Goal: Information Seeking & Learning: Learn about a topic

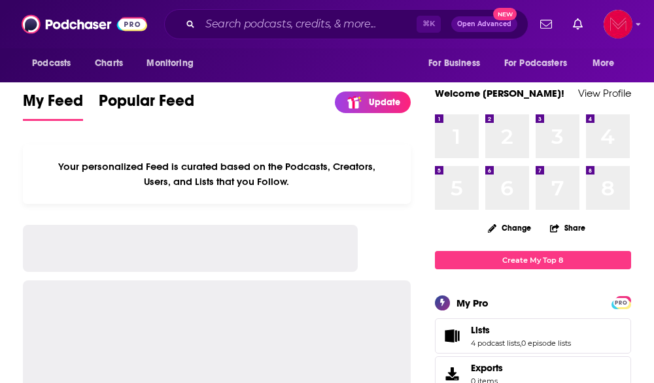
click at [306, 37] on div "⌘ K Open Advanced New" at bounding box center [346, 24] width 364 height 30
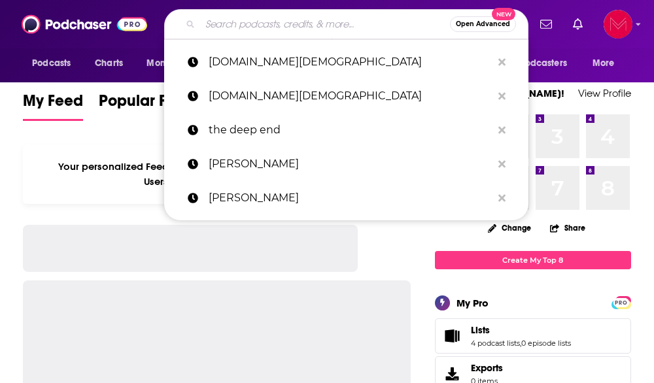
click at [288, 22] on input "Search podcasts, credits, & more..." at bounding box center [325, 24] width 250 height 21
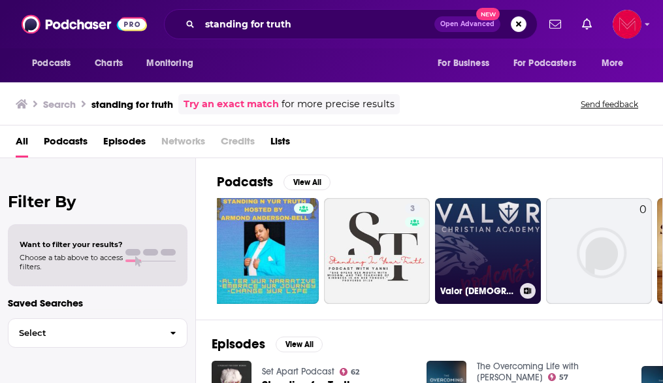
scroll to position [0, 122]
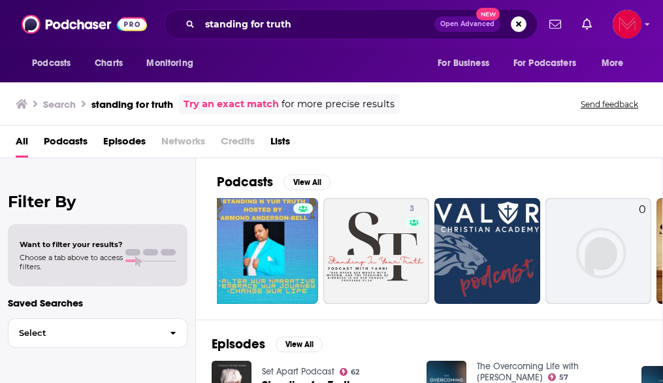
click at [61, 143] on span "Podcasts" at bounding box center [66, 144] width 44 height 27
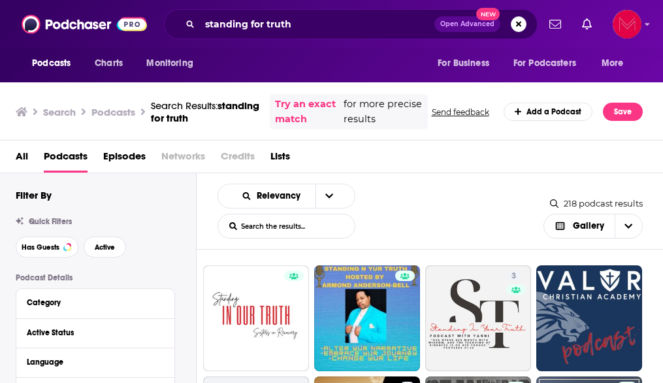
click at [492, 204] on div "Relevancy List Search Input Search the results... Gallery" at bounding box center [381, 211] width 326 height 55
click at [422, 216] on div "Relevancy List Search Input Search the results... Gallery" at bounding box center [381, 211] width 326 height 55
click at [628, 226] on icon "Choose View" at bounding box center [630, 226] width 8 height 5
click at [417, 204] on div "Relevancy List Search Input Search the results... Gallery" at bounding box center [381, 211] width 326 height 55
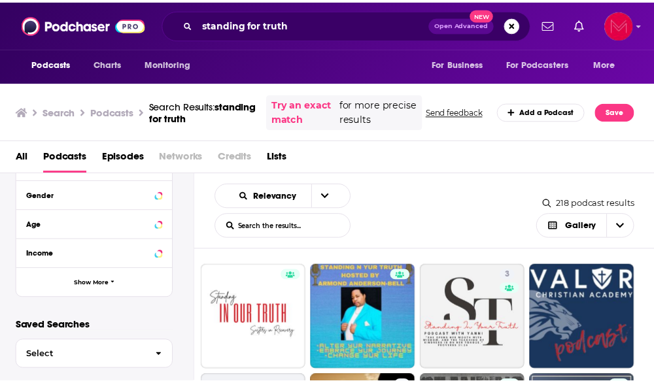
scroll to position [442, 0]
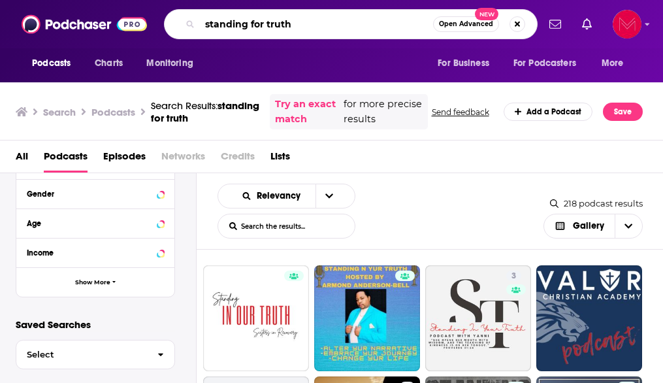
drag, startPoint x: 301, startPoint y: 27, endPoint x: 177, endPoint y: 25, distance: 124.2
click at [178, 25] on div "standing for truth Open Advanced New" at bounding box center [351, 24] width 374 height 30
type input "SFT podcast"
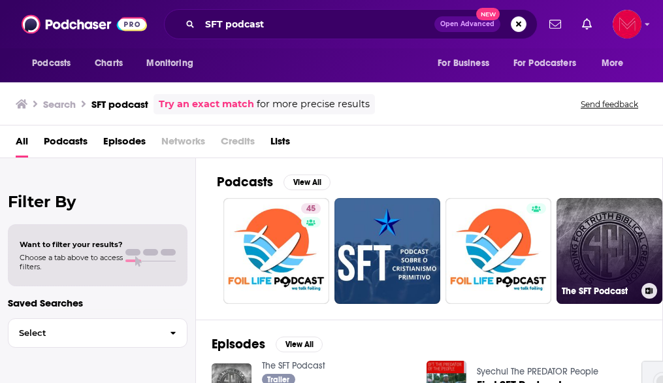
click at [603, 260] on link "The SFT Podcast" at bounding box center [610, 251] width 106 height 106
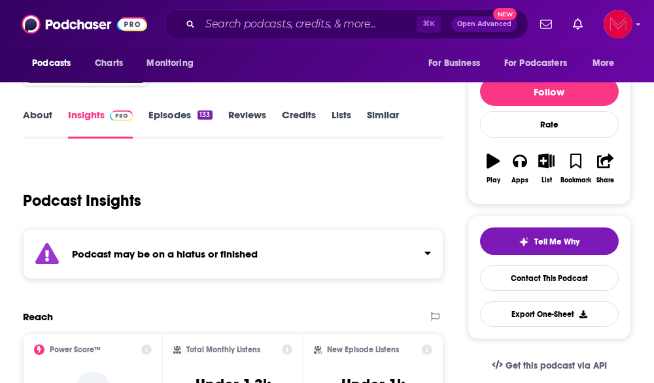
scroll to position [130, 0]
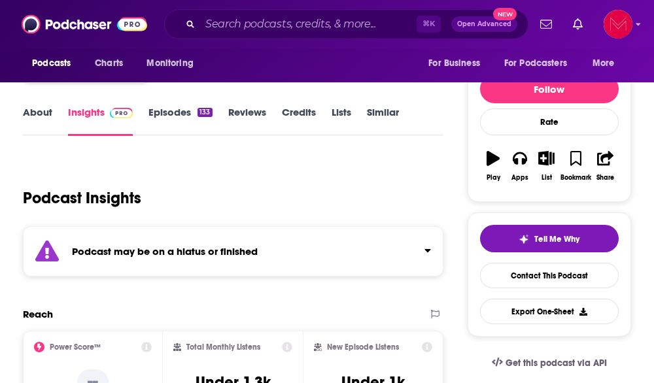
click at [186, 113] on link "Episodes 133" at bounding box center [179, 121] width 63 height 30
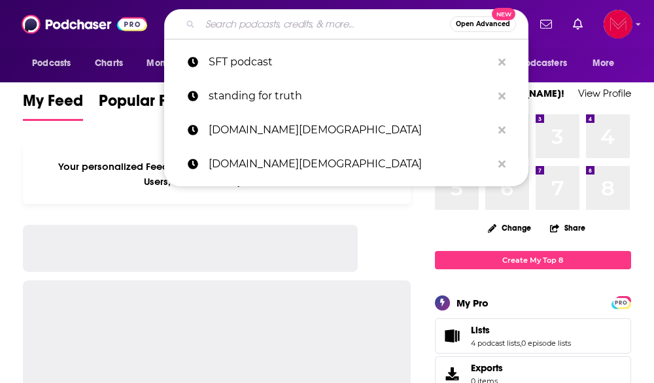
click at [295, 23] on input "Search podcasts, credits, & more..." at bounding box center [325, 24] width 250 height 21
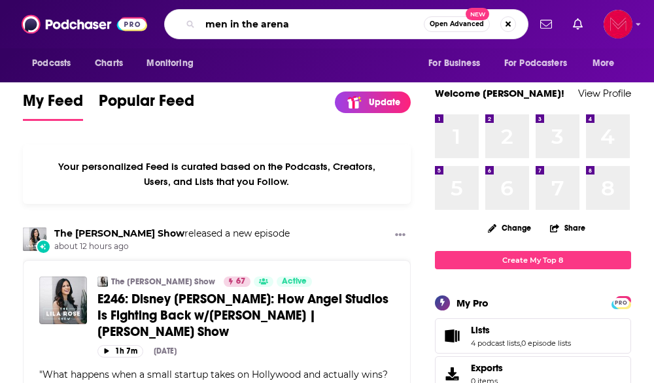
type input "men in the arena"
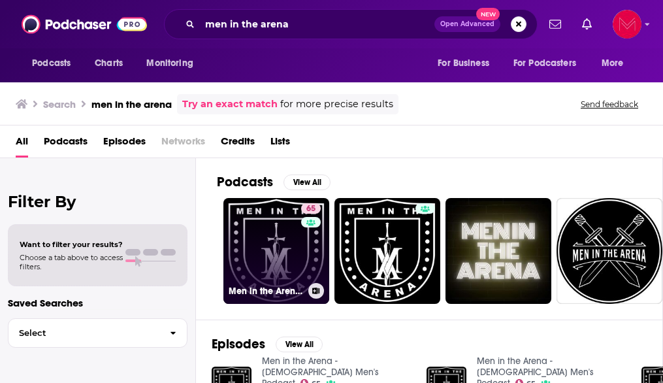
click at [265, 263] on link "65 Men in the Arena - [DEMOGRAPHIC_DATA] Men's Podcast" at bounding box center [277, 251] width 106 height 106
click at [284, 269] on link "65 Men in the Arena - [DEMOGRAPHIC_DATA] Men's Podcast" at bounding box center [277, 251] width 106 height 106
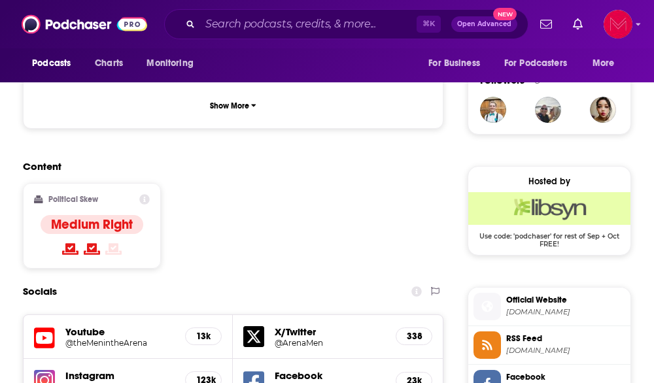
scroll to position [939, 0]
